Goal: Information Seeking & Learning: Check status

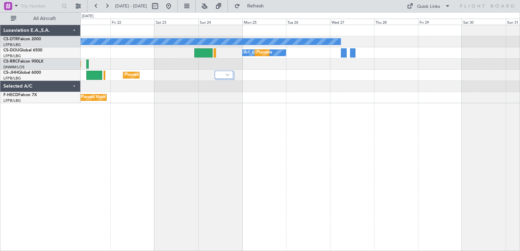
click at [63, 105] on div "No Crew A/C Unavailable Planned Maint [GEOGRAPHIC_DATA] ([GEOGRAPHIC_DATA]) Pla…" at bounding box center [260, 131] width 520 height 239
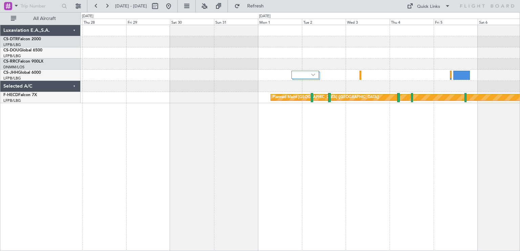
click at [122, 127] on div "No Crew A/C Unavailable Planned Maint [GEOGRAPHIC_DATA] ([GEOGRAPHIC_DATA]) Pla…" at bounding box center [301, 138] width 440 height 227
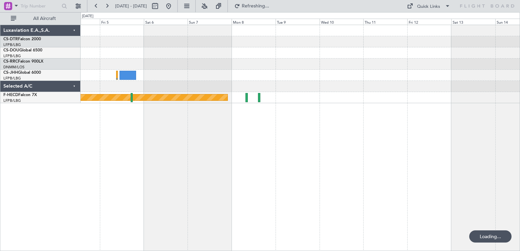
click at [180, 127] on div "Planned Maint [GEOGRAPHIC_DATA] ([GEOGRAPHIC_DATA])" at bounding box center [301, 138] width 440 height 227
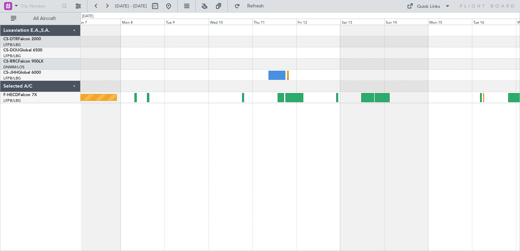
click at [357, 128] on div "Planned Maint [GEOGRAPHIC_DATA] ([GEOGRAPHIC_DATA]) No Crew" at bounding box center [301, 138] width 440 height 227
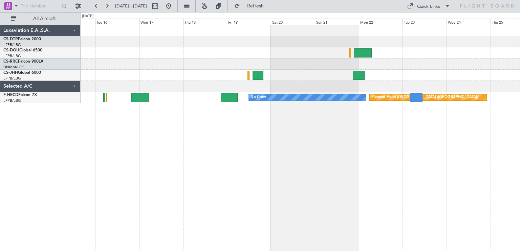
click at [71, 128] on div "No Crew Planned Maint [GEOGRAPHIC_DATA] ([GEOGRAPHIC_DATA]) Luxaviation E.A.,S.…" at bounding box center [260, 131] width 520 height 239
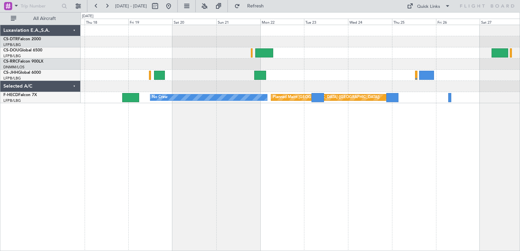
click at [237, 129] on div "Planned Maint [GEOGRAPHIC_DATA] ([GEOGRAPHIC_DATA]) No Crew" at bounding box center [301, 138] width 440 height 227
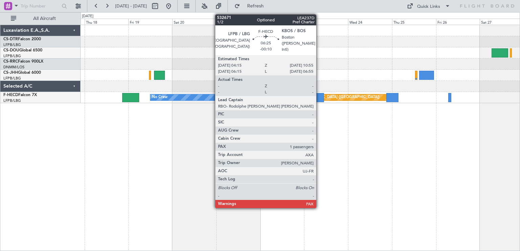
click at [360, 103] on div "Planned Maint [GEOGRAPHIC_DATA] ([GEOGRAPHIC_DATA]) No Crew" at bounding box center [300, 97] width 439 height 11
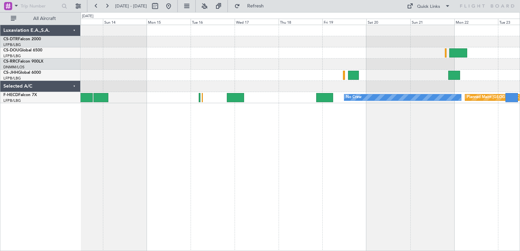
click at [480, 101] on div "Planned Maint [GEOGRAPHIC_DATA] ([GEOGRAPHIC_DATA]) No Crew" at bounding box center [301, 138] width 440 height 227
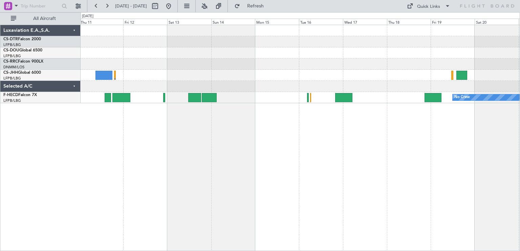
click at [520, 92] on div "No Crew Planned Maint [GEOGRAPHIC_DATA] ([GEOGRAPHIC_DATA]) Luxaviation E.A.,S.…" at bounding box center [260, 131] width 520 height 239
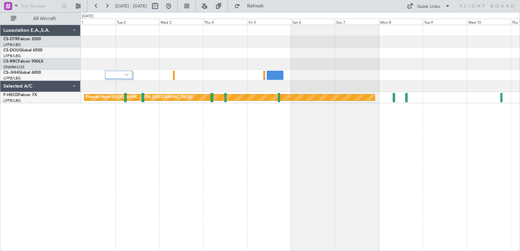
click at [389, 89] on div "Planned Maint [GEOGRAPHIC_DATA] ([GEOGRAPHIC_DATA])" at bounding box center [301, 138] width 440 height 227
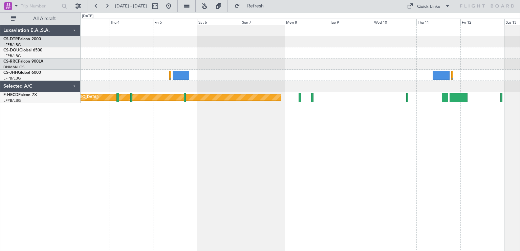
click at [111, 128] on div "Planned Maint [GEOGRAPHIC_DATA] ([GEOGRAPHIC_DATA])" at bounding box center [301, 138] width 440 height 227
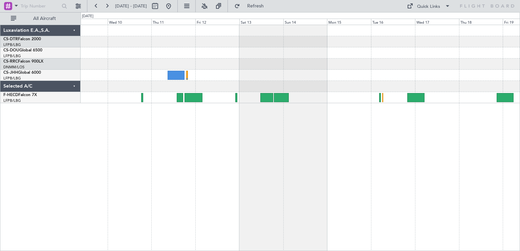
click at [157, 131] on div "No Crew Planned Maint [GEOGRAPHIC_DATA] ([GEOGRAPHIC_DATA])" at bounding box center [301, 138] width 440 height 227
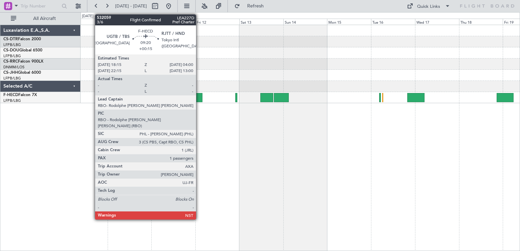
click at [199, 98] on div at bounding box center [194, 97] width 18 height 9
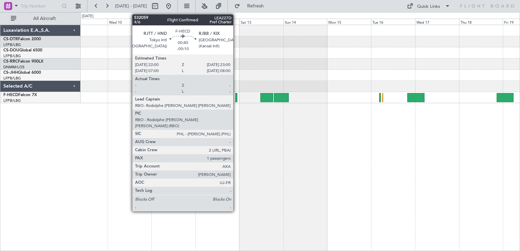
click at [237, 98] on div at bounding box center [236, 97] width 2 height 9
click at [237, 97] on div at bounding box center [236, 97] width 2 height 9
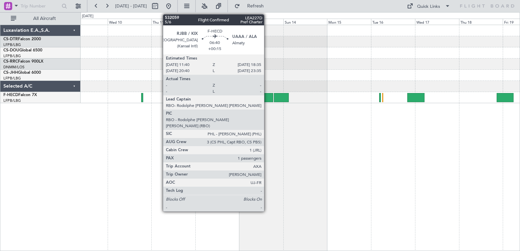
click at [267, 97] on div at bounding box center [267, 97] width 13 height 9
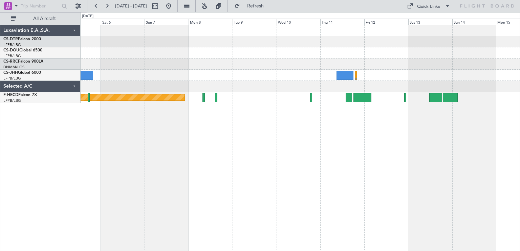
click at [354, 118] on div "Planned Maint [GEOGRAPHIC_DATA] ([GEOGRAPHIC_DATA])" at bounding box center [301, 138] width 440 height 227
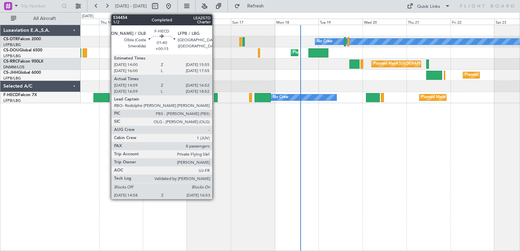
click at [215, 98] on div at bounding box center [216, 97] width 4 height 9
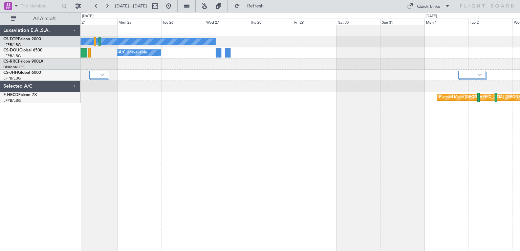
click at [146, 76] on div "No Crew Planned Maint [GEOGRAPHIC_DATA] ([GEOGRAPHIC_DATA]) A/C Unavailable Pla…" at bounding box center [300, 64] width 439 height 78
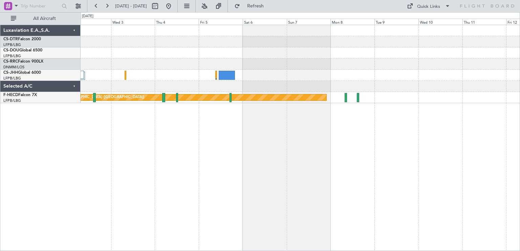
click at [49, 72] on div "Planned Maint [GEOGRAPHIC_DATA] ([GEOGRAPHIC_DATA]) Luxaviation E.A.,S.A. CS-DT…" at bounding box center [260, 131] width 520 height 239
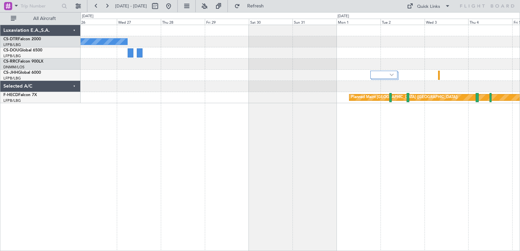
click at [363, 68] on div "No Crew A/C Unavailable Planned Maint [GEOGRAPHIC_DATA] ([GEOGRAPHIC_DATA]) Pla…" at bounding box center [260, 131] width 520 height 239
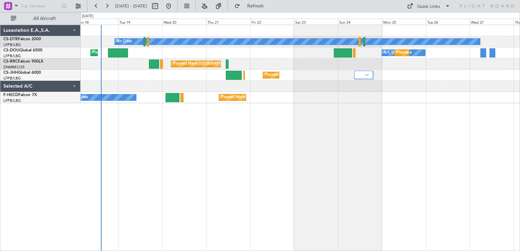
click at [305, 101] on div "No Crew A/C Unavailable Planned Maint [GEOGRAPHIC_DATA] ([GEOGRAPHIC_DATA]) Pla…" at bounding box center [301, 138] width 440 height 227
